Goal: Task Accomplishment & Management: Manage account settings

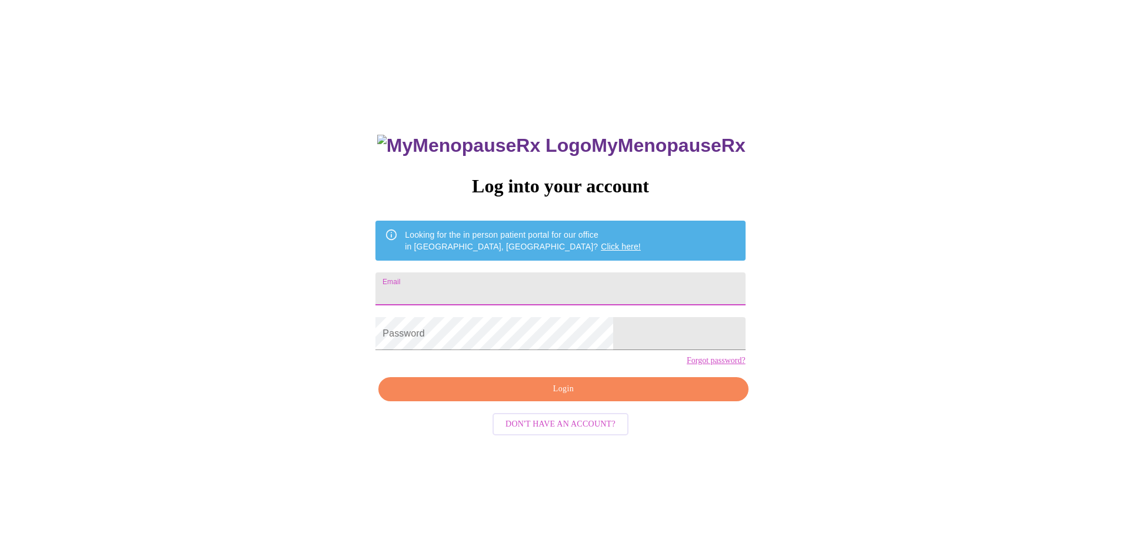
click at [549, 290] on input "Email" at bounding box center [560, 288] width 370 height 33
type input "[EMAIL_ADDRESS][DOMAIN_NAME]"
click at [536, 397] on span "Login" at bounding box center [563, 389] width 342 height 15
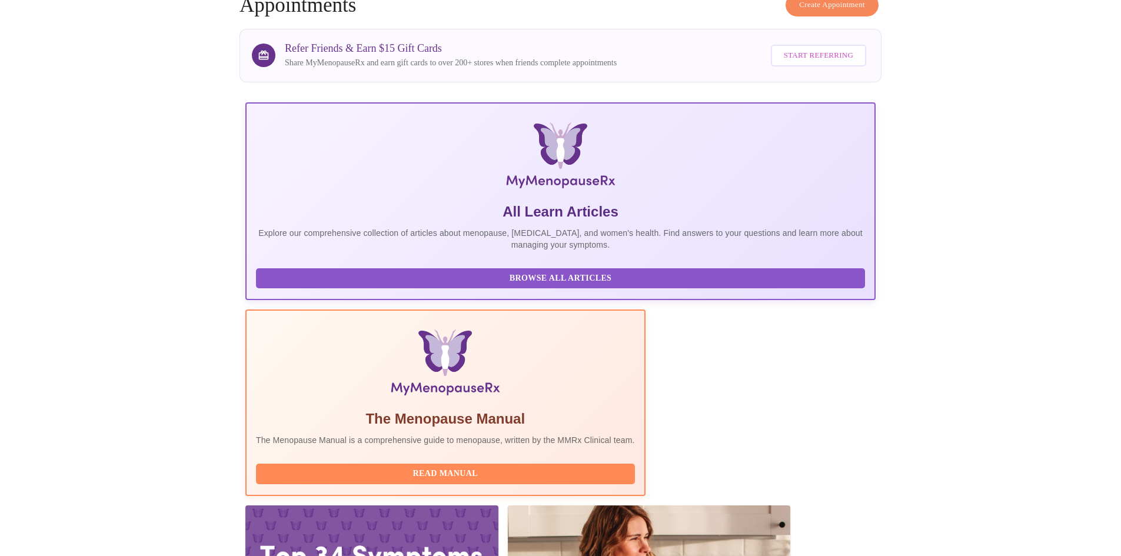
scroll to position [88, 0]
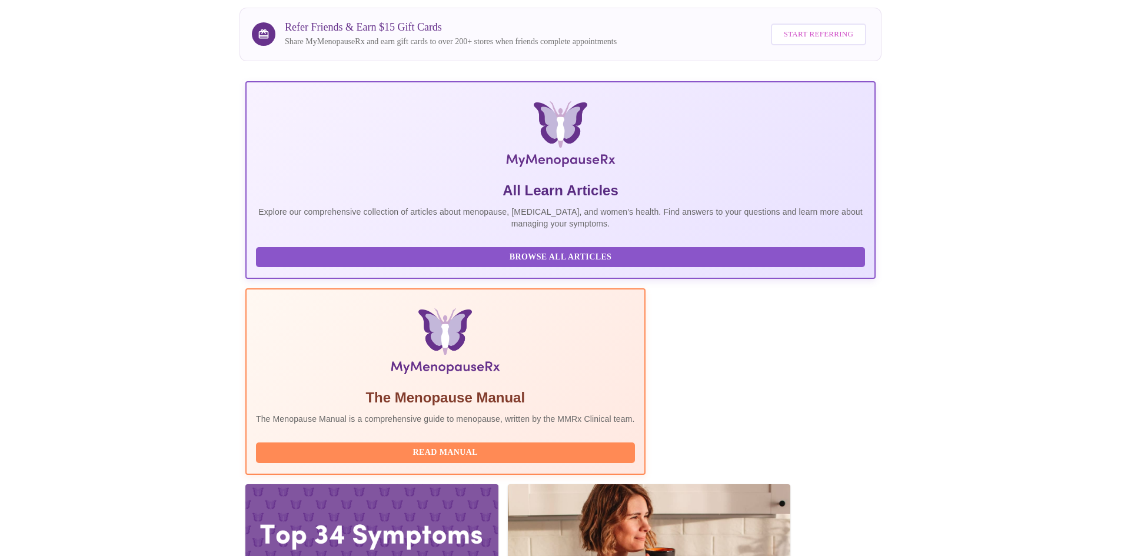
click at [487, 445] on span "Read Manual" at bounding box center [445, 452] width 355 height 15
